Goal: Information Seeking & Learning: Learn about a topic

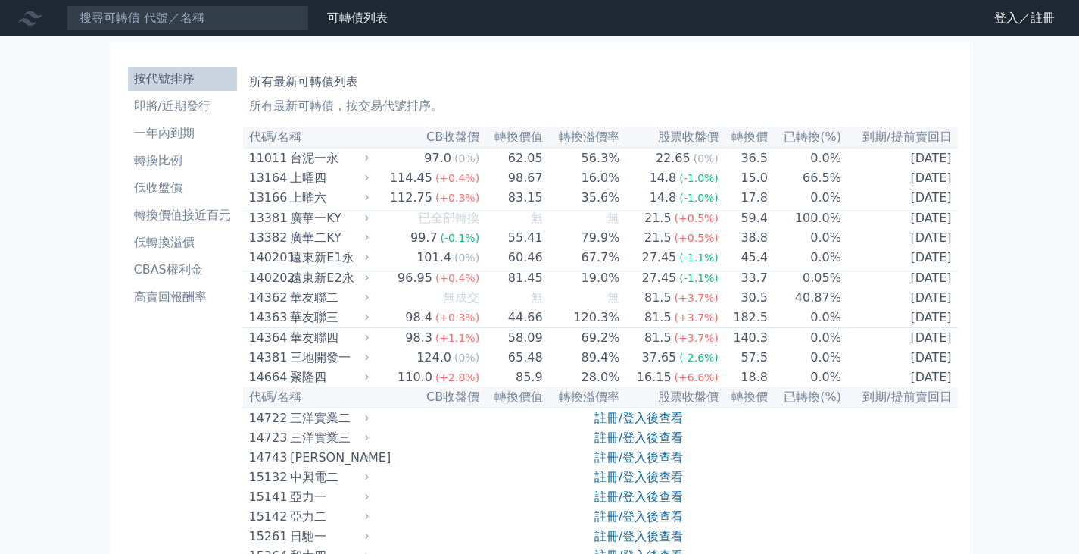
click at [1009, 20] on link "登入／註冊" at bounding box center [1024, 18] width 85 height 24
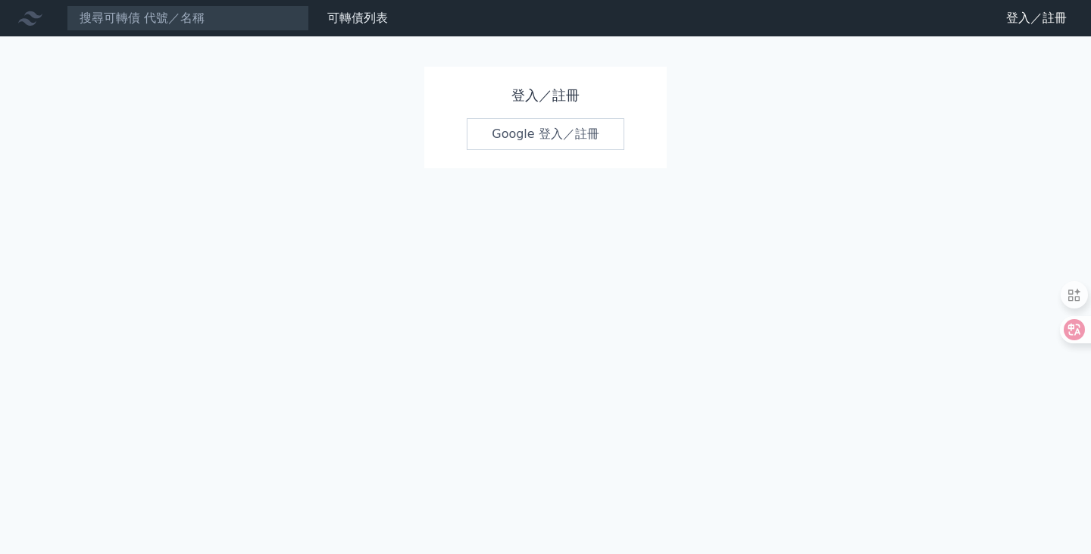
click at [548, 136] on link "Google 登入／註冊" at bounding box center [545, 134] width 158 height 32
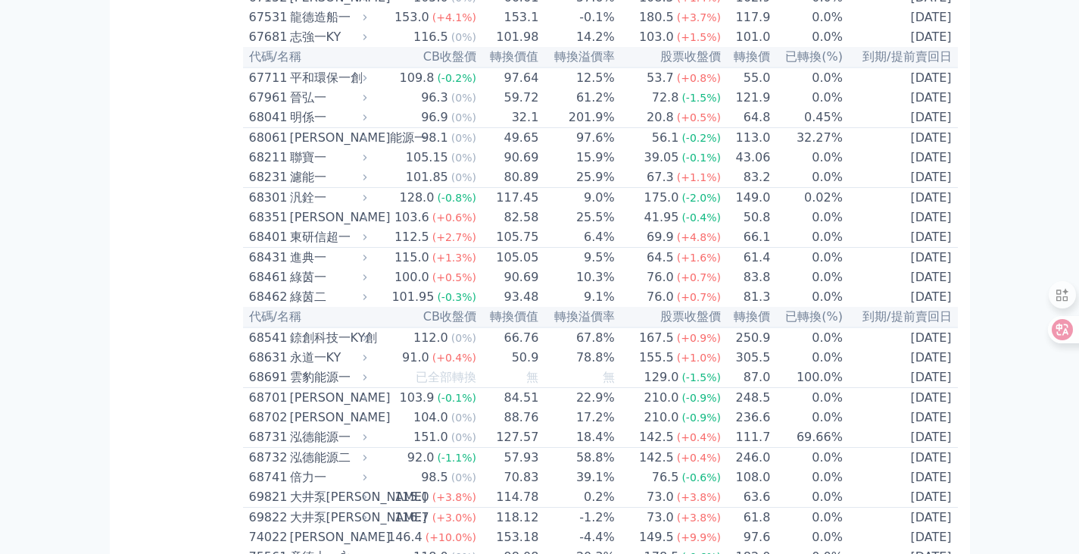
scroll to position [7315, 0]
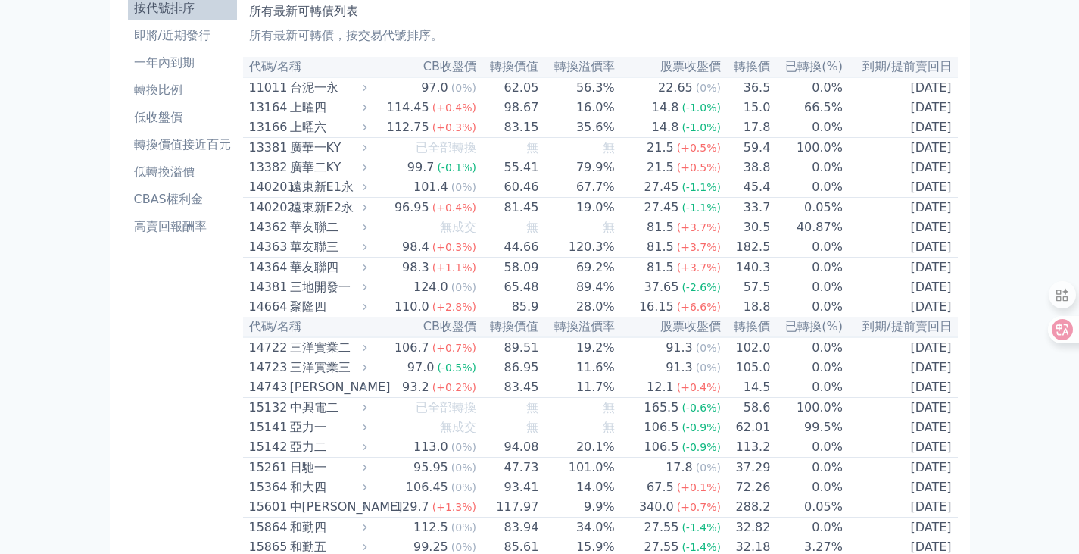
scroll to position [45, 0]
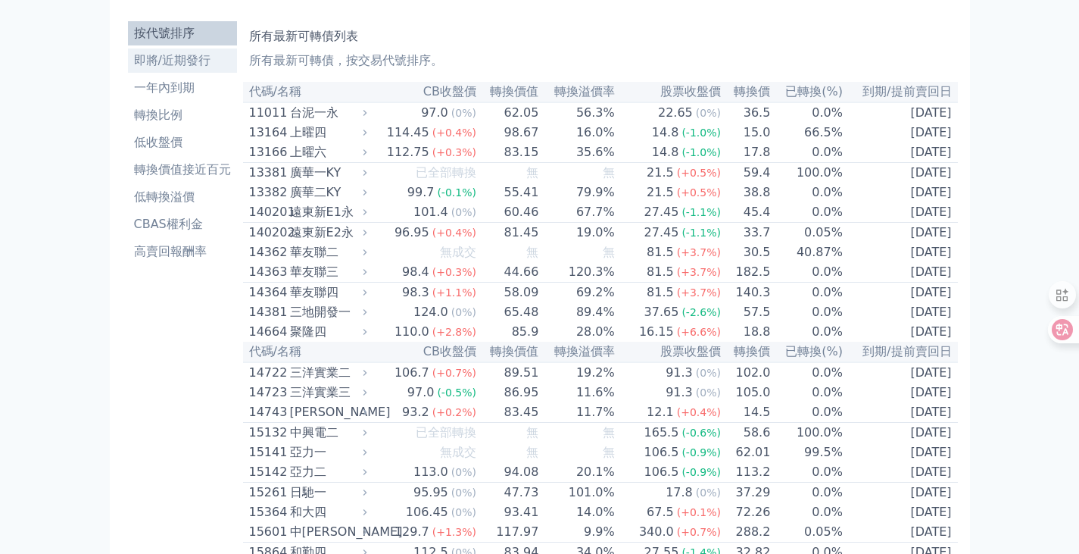
click at [141, 66] on li "即將/近期發行" at bounding box center [182, 60] width 109 height 18
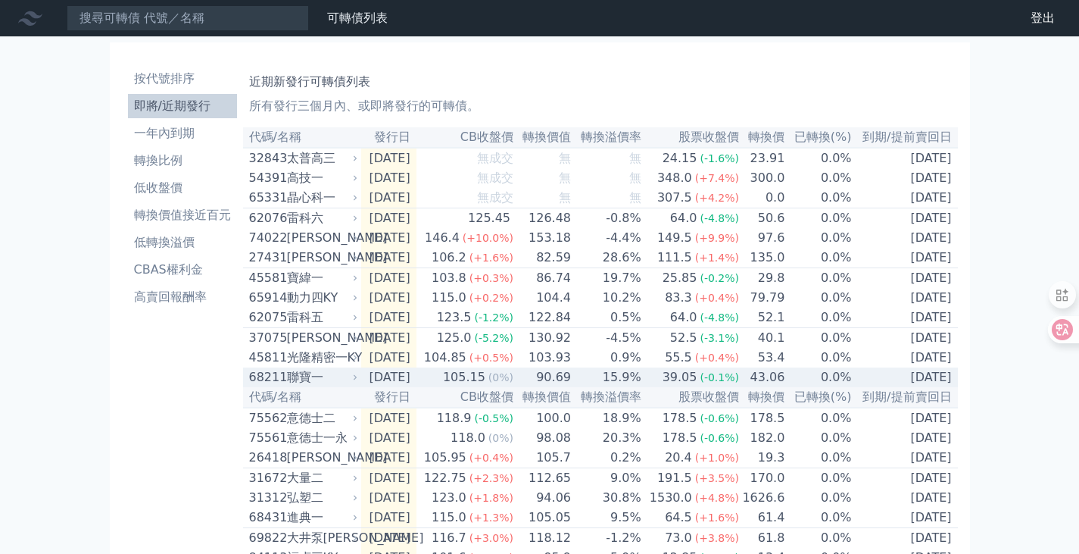
scroll to position [76, 0]
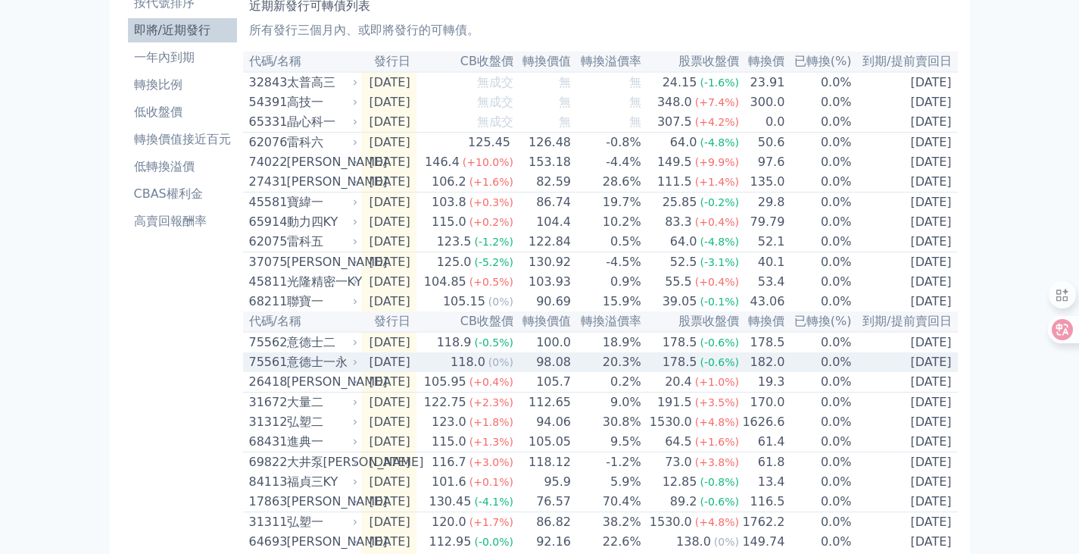
click at [256, 371] on div "75561" at bounding box center [266, 362] width 34 height 18
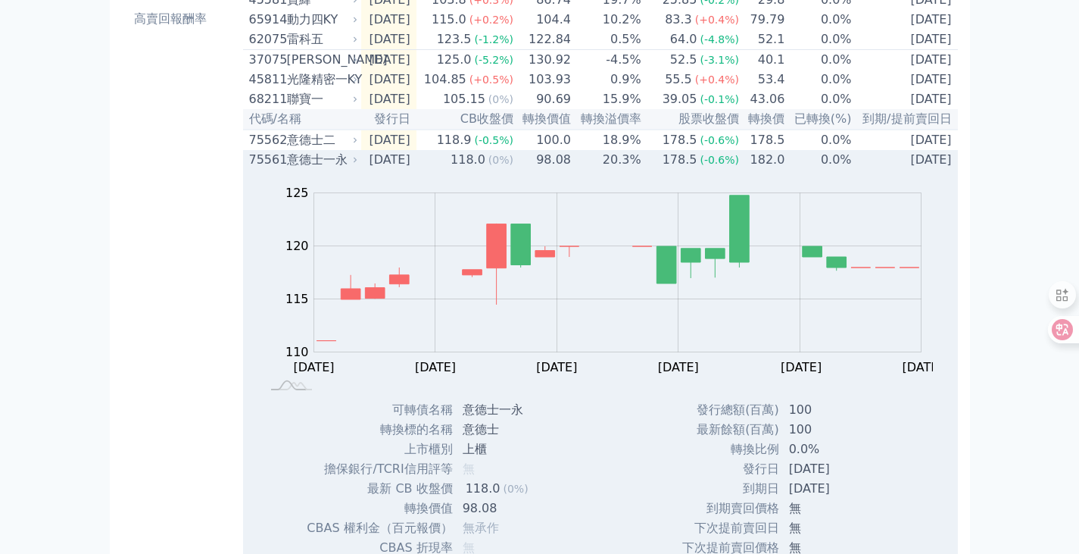
scroll to position [303, 0]
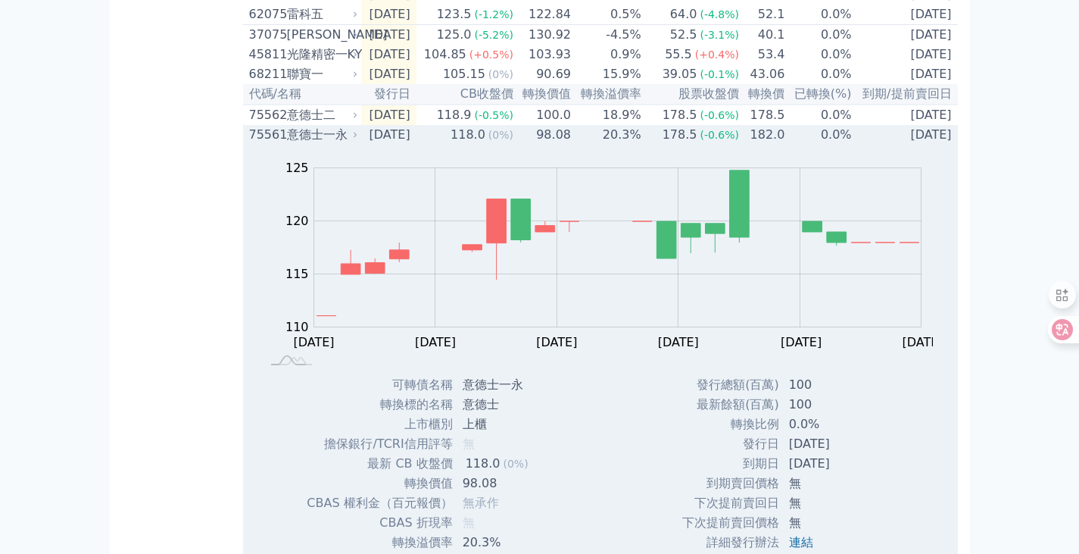
click at [267, 144] on div "75561" at bounding box center [266, 135] width 34 height 18
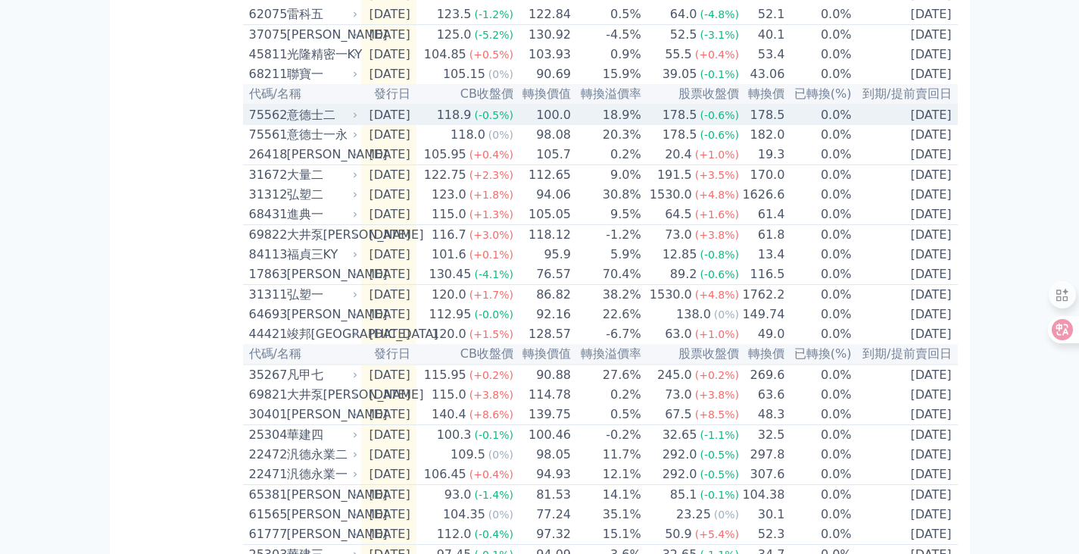
click at [266, 124] on div "75562" at bounding box center [266, 115] width 34 height 18
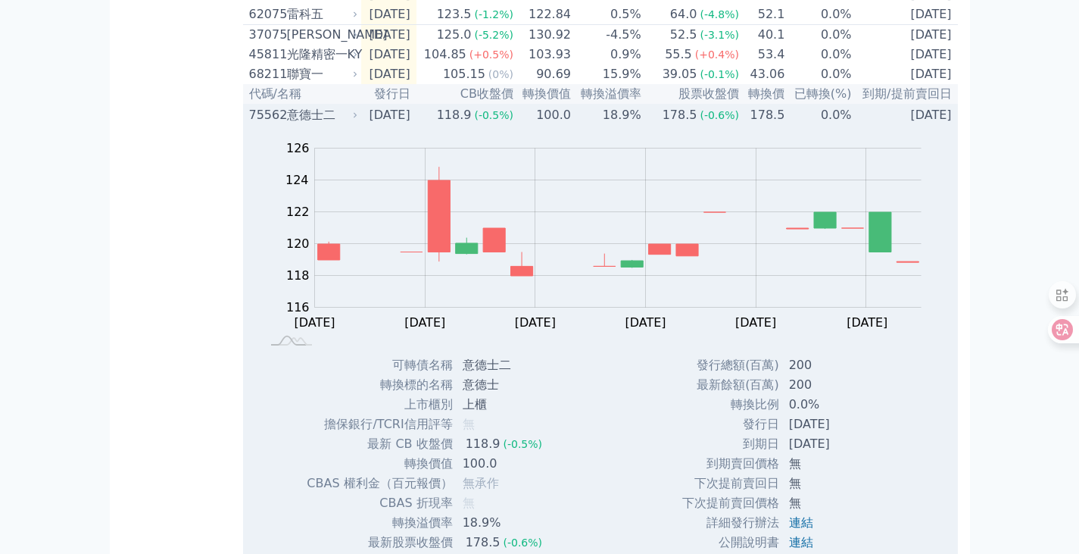
click at [266, 124] on div "75562" at bounding box center [266, 115] width 34 height 18
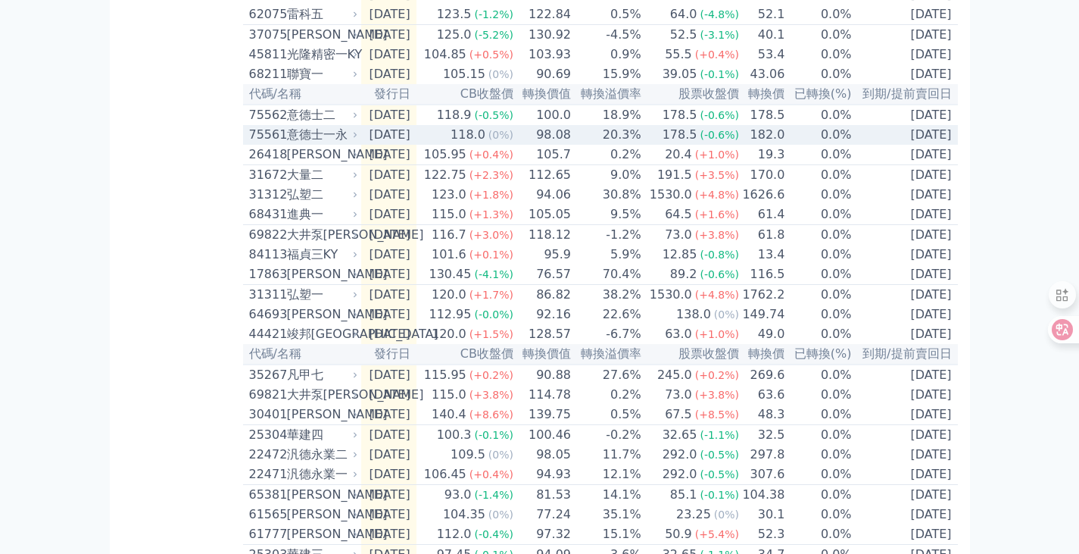
click at [269, 144] on div "75561" at bounding box center [266, 135] width 34 height 18
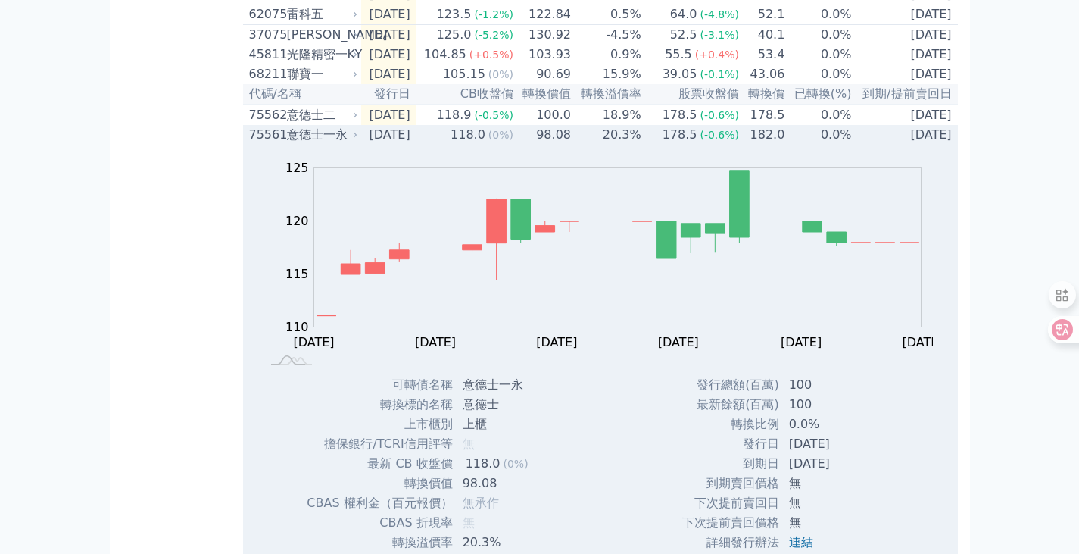
click at [257, 144] on div "75561" at bounding box center [266, 135] width 34 height 18
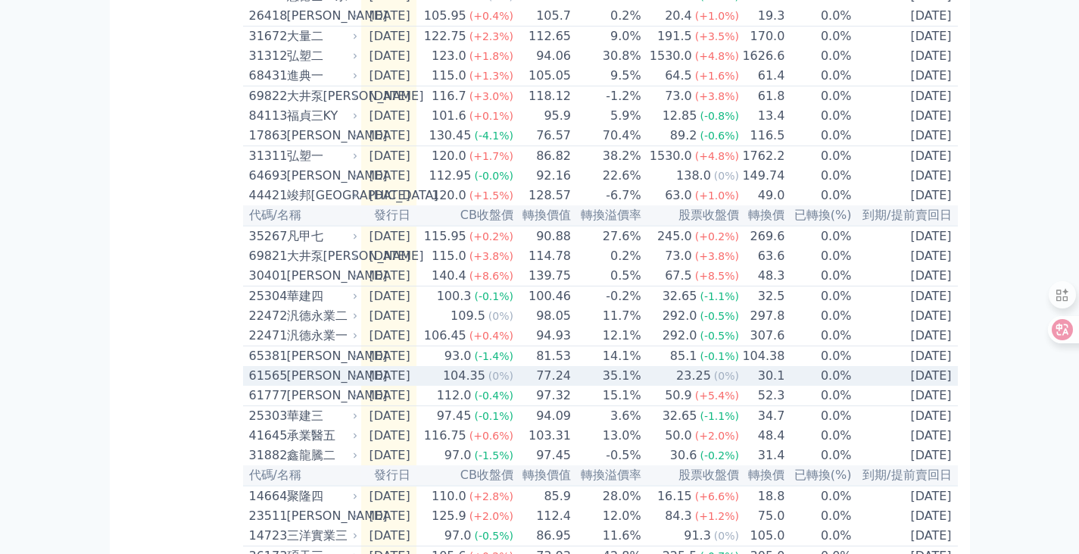
scroll to position [435, 0]
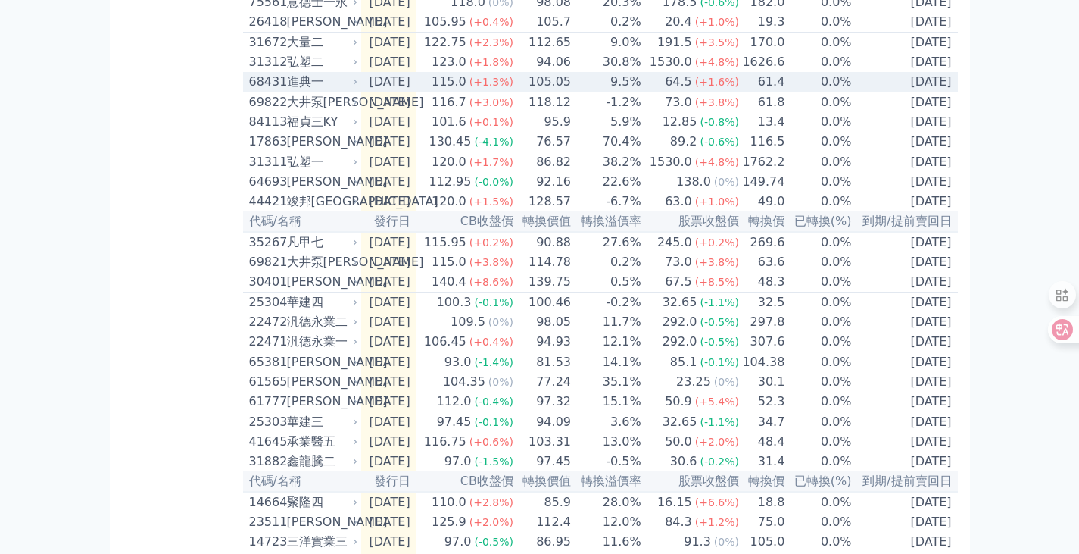
click at [275, 91] on div "68431" at bounding box center [266, 82] width 34 height 18
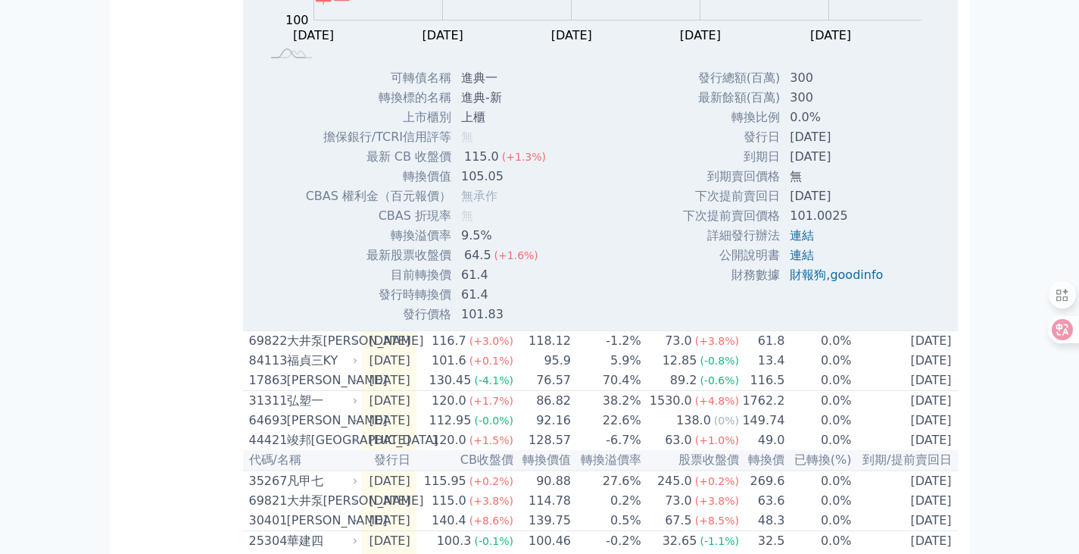
scroll to position [663, 0]
